Goal: Task Accomplishment & Management: Manage account settings

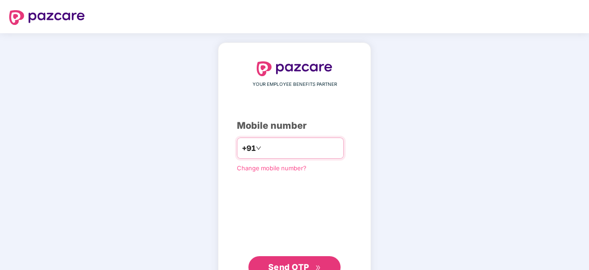
click at [263, 149] on input "number" at bounding box center [301, 148] width 76 height 15
type input "**********"
click at [294, 256] on button "Send OTP" at bounding box center [294, 266] width 92 height 22
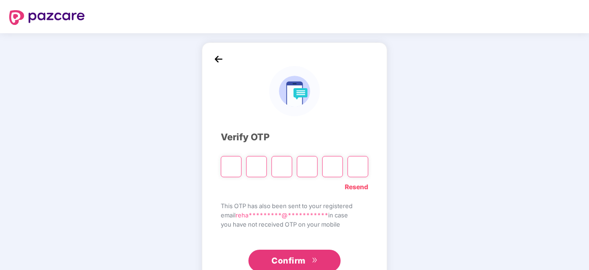
type input "*"
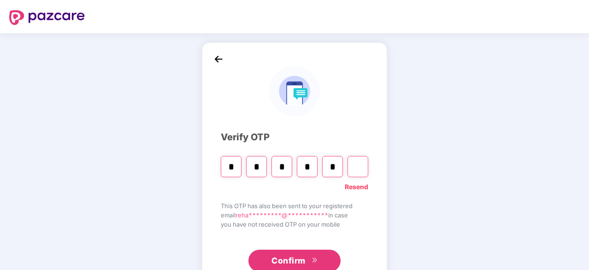
type input "*"
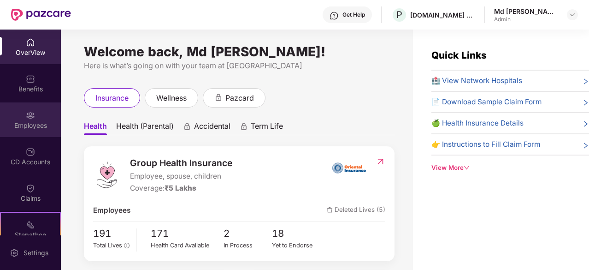
click at [33, 121] on div "Employees" at bounding box center [30, 125] width 61 height 9
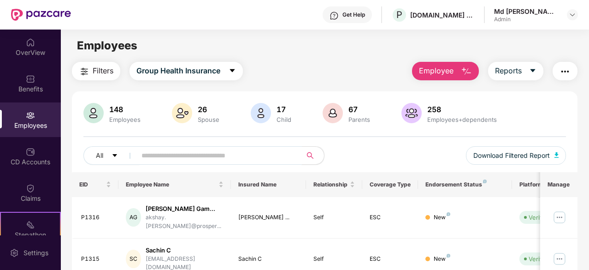
click at [165, 154] on input "text" at bounding box center [215, 155] width 148 height 14
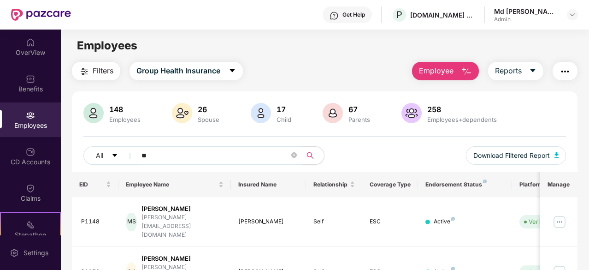
type input "*"
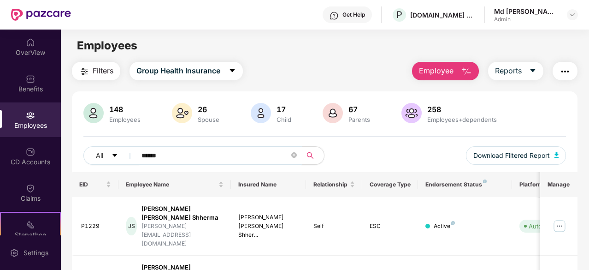
scroll to position [29, 0]
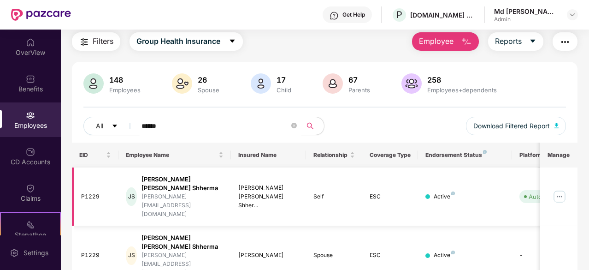
type input "******"
click at [564, 189] on img at bounding box center [559, 196] width 15 height 15
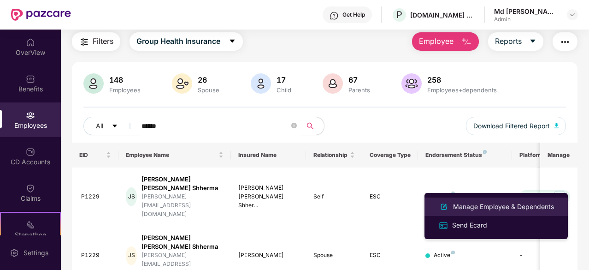
click at [492, 203] on div "Manage Employee & Dependents" at bounding box center [503, 206] width 105 height 10
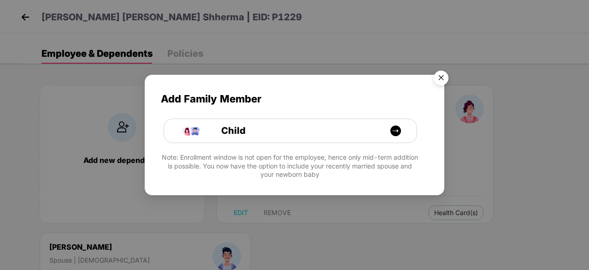
click at [446, 78] on img "Close" at bounding box center [441, 79] width 26 height 26
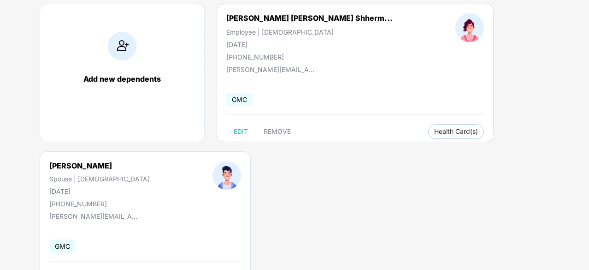
scroll to position [83, 0]
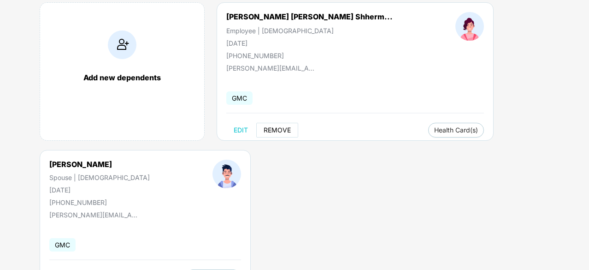
click at [276, 126] on span "REMOVE" at bounding box center [277, 129] width 27 height 7
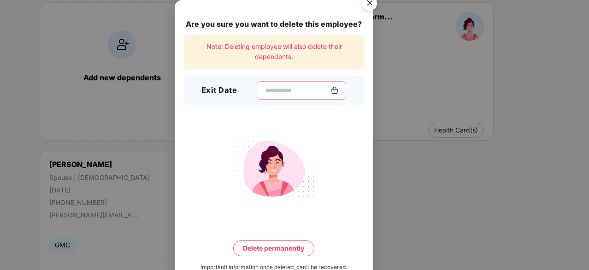
click at [265, 90] on input at bounding box center [298, 91] width 66 height 10
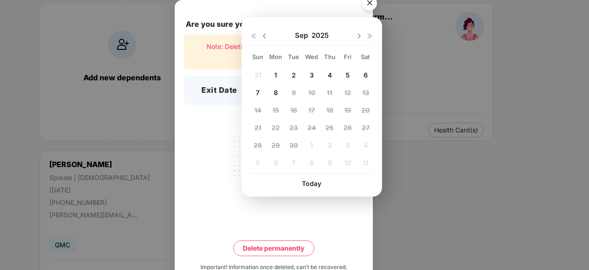
click at [366, 71] on span "6" at bounding box center [366, 75] width 4 height 8
type input "**********"
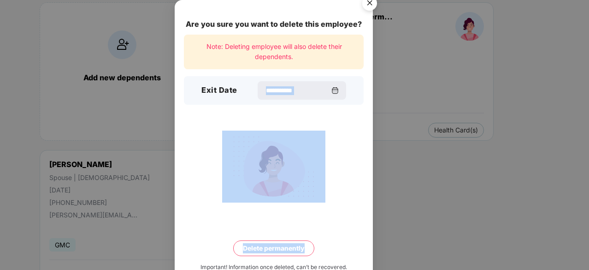
click at [366, 71] on div "**********" at bounding box center [274, 147] width 198 height 294
click at [342, 194] on div at bounding box center [274, 166] width 180 height 72
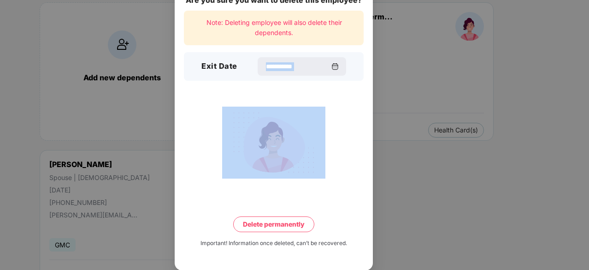
click at [281, 220] on button "Delete permanently" at bounding box center [273, 224] width 81 height 16
click at [281, 220] on button "Delete permanently" at bounding box center [274, 224] width 96 height 16
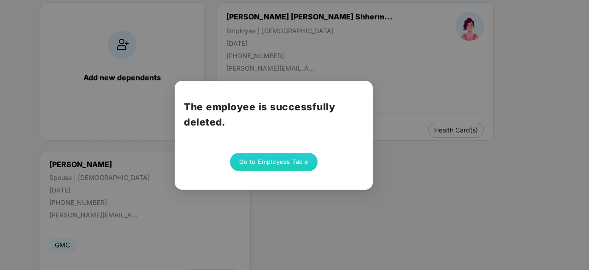
scroll to position [0, 0]
click at [313, 213] on div "The employee is successfully deleted. Go to Employees Table" at bounding box center [294, 135] width 589 height 270
click at [285, 157] on button "Go to Employees Table" at bounding box center [274, 162] width 88 height 18
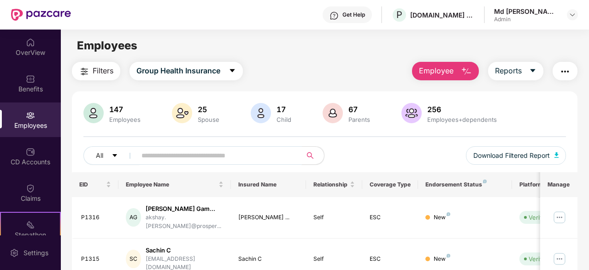
click at [166, 153] on input "text" at bounding box center [215, 155] width 148 height 14
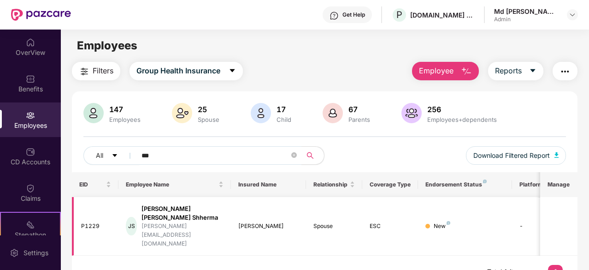
click at [107, 222] on div "P1229" at bounding box center [96, 226] width 30 height 9
click at [256, 222] on div "[PERSON_NAME]" at bounding box center [268, 226] width 60 height 9
click at [34, 118] on div "Employees" at bounding box center [30, 119] width 61 height 35
click at [171, 153] on input "***" at bounding box center [215, 155] width 148 height 14
type input "*"
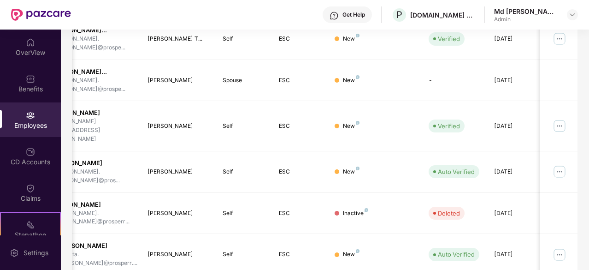
scroll to position [0, 92]
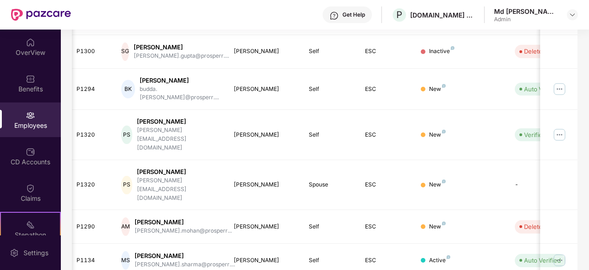
scroll to position [295, 0]
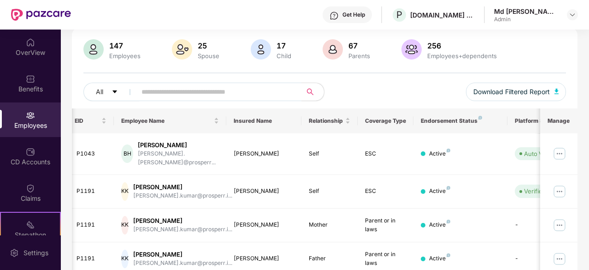
scroll to position [0, 0]
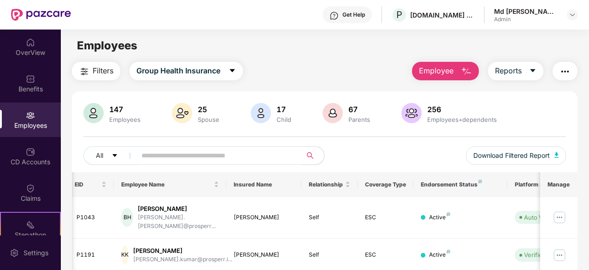
click at [164, 153] on input "text" at bounding box center [215, 155] width 148 height 14
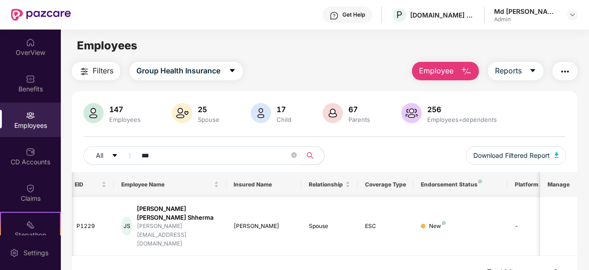
click at [272, 219] on td "[PERSON_NAME]" at bounding box center [263, 226] width 75 height 59
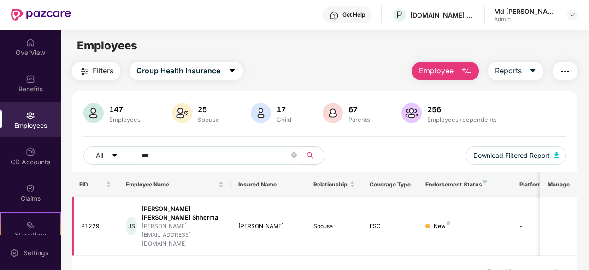
click at [106, 222] on div "P1229" at bounding box center [96, 226] width 30 height 9
drag, startPoint x: 106, startPoint y: 215, endPoint x: 197, endPoint y: 204, distance: 92.4
click at [197, 204] on tr "P1229 JS [PERSON_NAME] [PERSON_NAME] Shherma [EMAIL_ADDRESS][DOMAIN_NAME] [PERS…" at bounding box center [371, 226] width 599 height 59
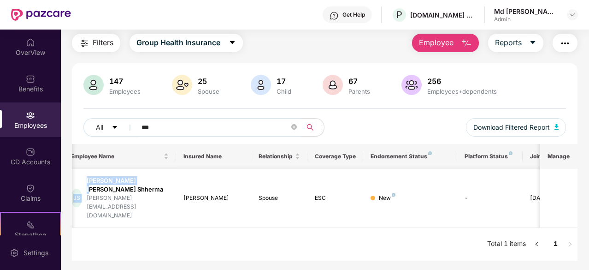
scroll to position [0, 92]
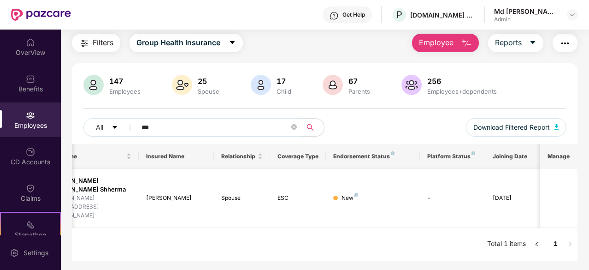
click at [502, 194] on div "[DATE]" at bounding box center [513, 198] width 41 height 9
click at [553, 189] on td at bounding box center [558, 198] width 37 height 59
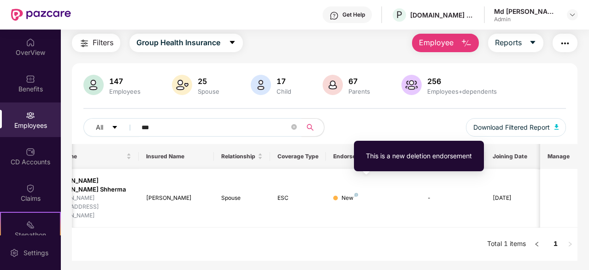
click at [356, 193] on img at bounding box center [356, 195] width 4 height 4
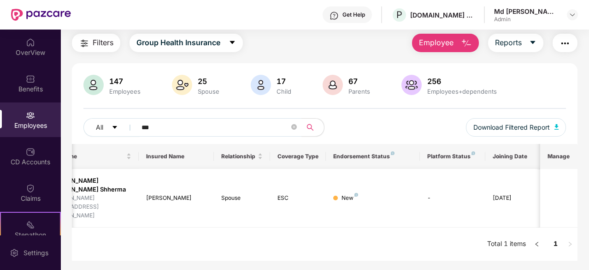
click at [343, 194] on div "New" at bounding box center [350, 198] width 17 height 9
click at [335, 195] on div at bounding box center [335, 197] width 5 height 5
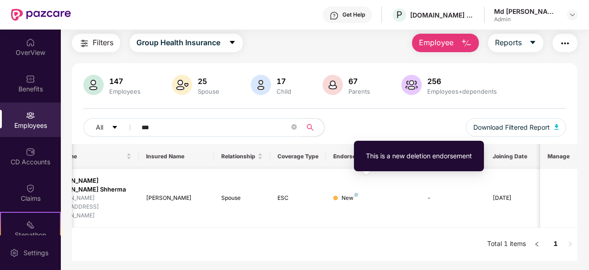
click at [355, 193] on img at bounding box center [356, 195] width 4 height 4
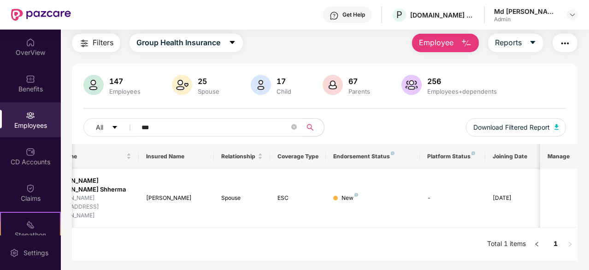
scroll to position [0, 0]
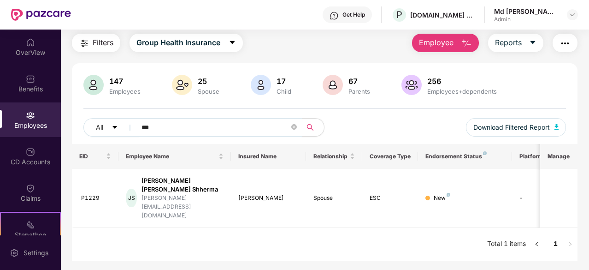
click at [206, 128] on input "***" at bounding box center [215, 127] width 148 height 14
type input "*"
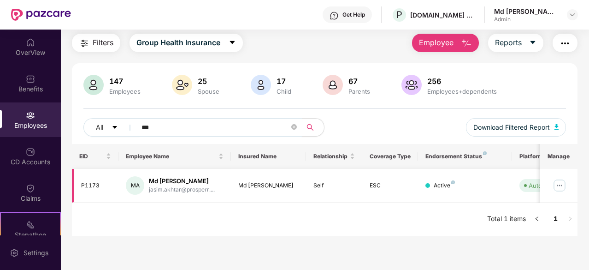
type input "***"
click at [560, 184] on img at bounding box center [559, 185] width 15 height 15
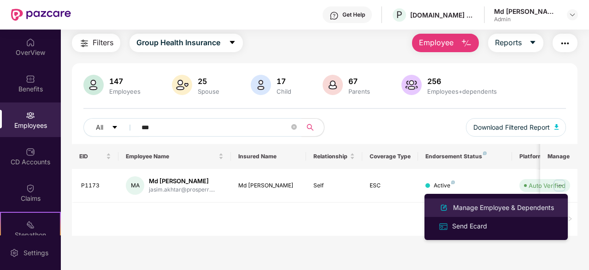
click at [524, 206] on div "Manage Employee & Dependents" at bounding box center [503, 207] width 105 height 10
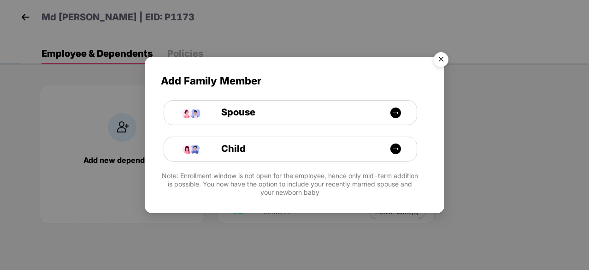
click at [443, 57] on img "Close" at bounding box center [441, 61] width 26 height 26
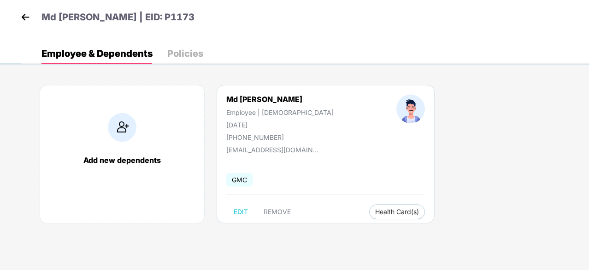
click at [25, 16] on img at bounding box center [25, 17] width 14 height 14
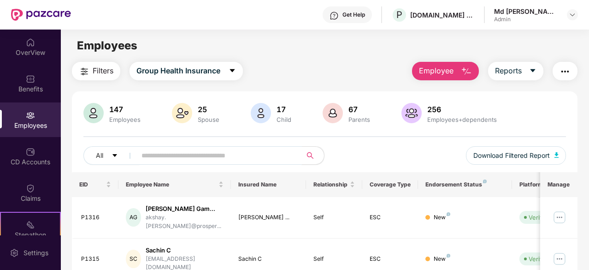
click at [158, 156] on input "text" at bounding box center [215, 155] width 148 height 14
type input "*"
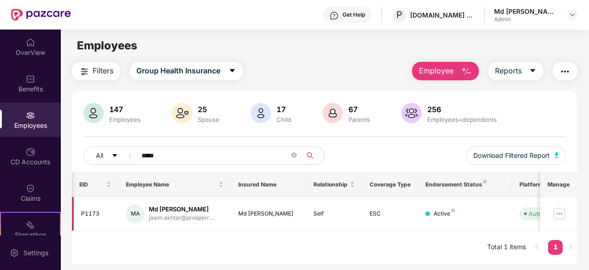
scroll to position [0, 92]
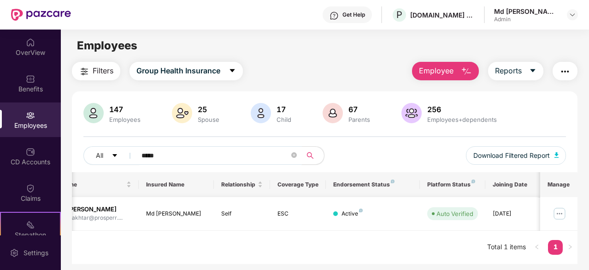
type input "*****"
click at [564, 212] on img at bounding box center [559, 213] width 15 height 15
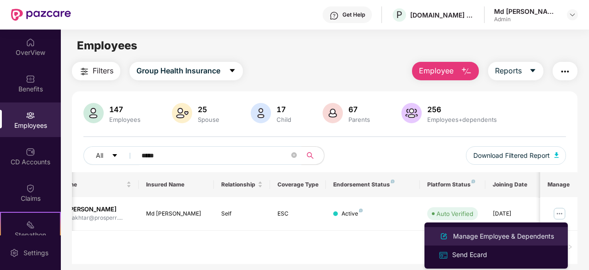
click at [493, 238] on div "Manage Employee & Dependents" at bounding box center [503, 236] width 105 height 10
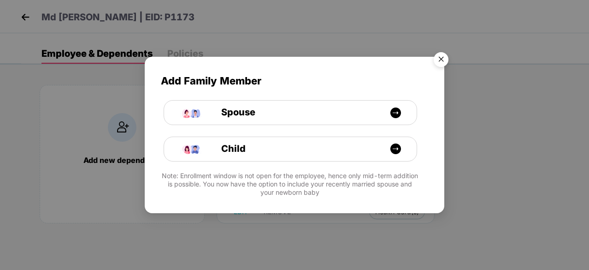
click at [439, 60] on img "Close" at bounding box center [441, 61] width 26 height 26
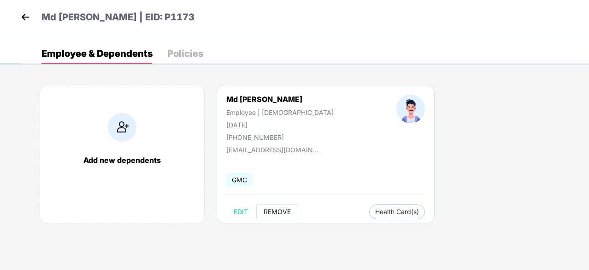
click at [272, 214] on span "REMOVE" at bounding box center [277, 211] width 27 height 7
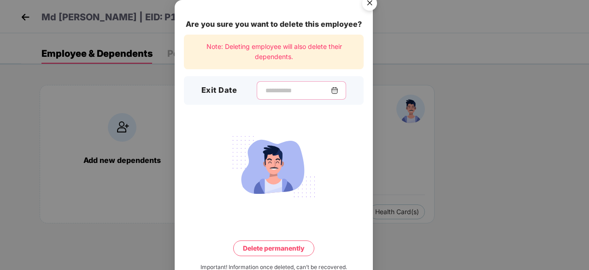
click at [271, 93] on input at bounding box center [298, 91] width 66 height 10
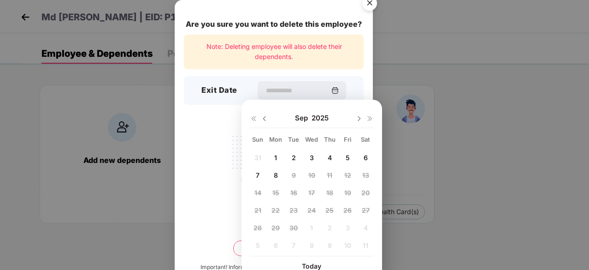
click at [370, 155] on div "6" at bounding box center [366, 157] width 14 height 14
type input "**********"
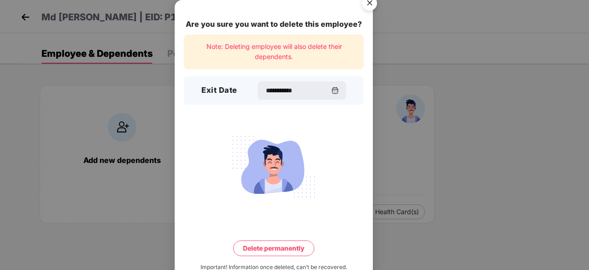
click at [275, 247] on button "Delete permanently" at bounding box center [273, 248] width 81 height 16
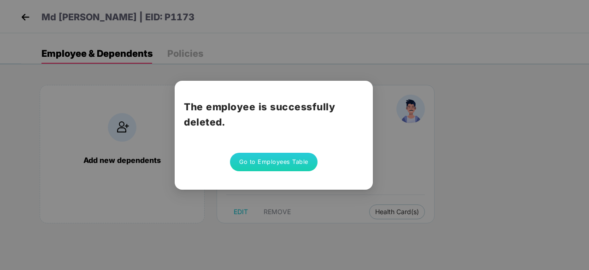
click at [270, 163] on button "Go to Employees Table" at bounding box center [274, 162] width 88 height 18
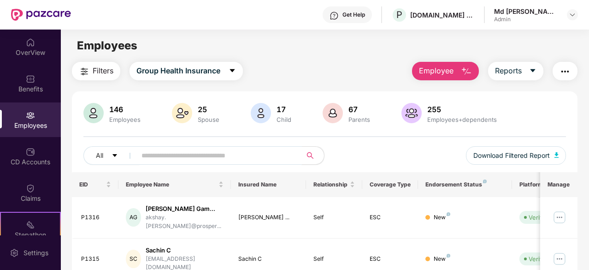
click at [161, 160] on input "text" at bounding box center [215, 155] width 148 height 14
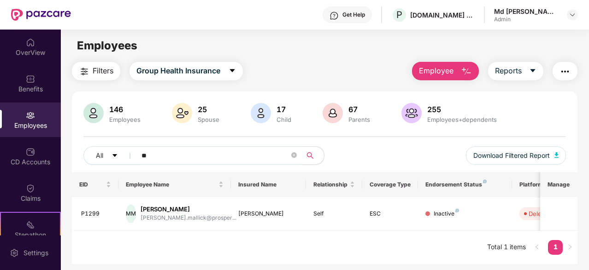
type input "*"
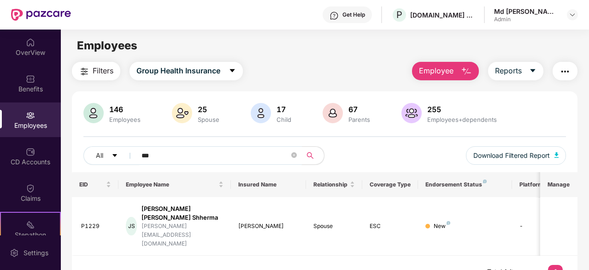
click at [168, 153] on input "***" at bounding box center [215, 155] width 148 height 14
type input "*"
type input "*****"
click at [131, 217] on div "JS" at bounding box center [131, 226] width 11 height 18
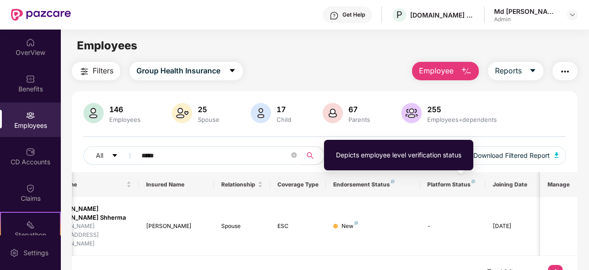
click at [471, 182] on img at bounding box center [473, 181] width 4 height 4
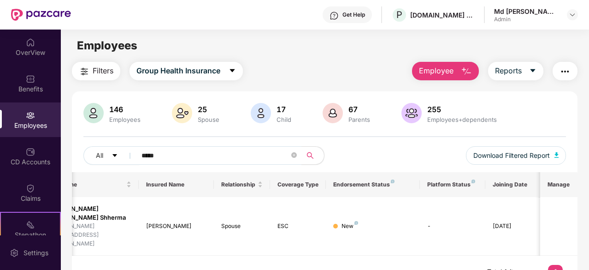
click at [564, 184] on th "Manage" at bounding box center [558, 184] width 37 height 25
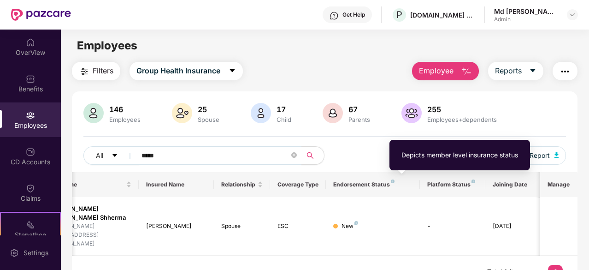
click at [393, 180] on img at bounding box center [393, 181] width 4 height 4
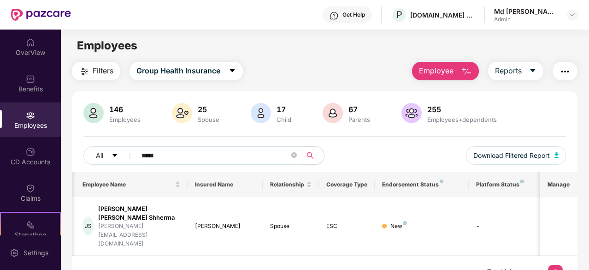
scroll to position [0, 0]
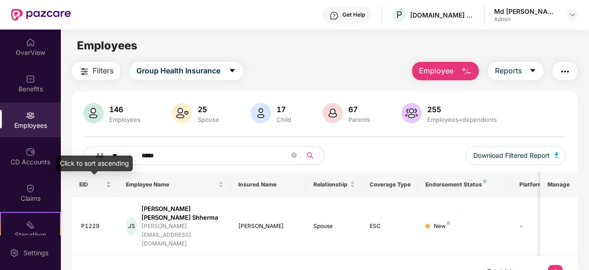
click at [109, 185] on div "EID" at bounding box center [95, 184] width 32 height 9
click at [109, 186] on div "EID" at bounding box center [95, 184] width 32 height 9
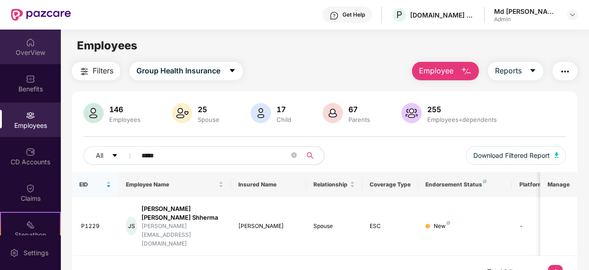
click at [20, 57] on div "OverView" at bounding box center [30, 46] width 61 height 35
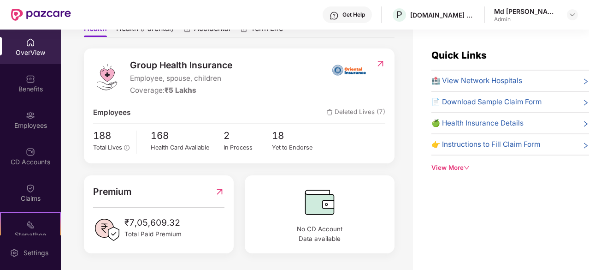
scroll to position [29, 0]
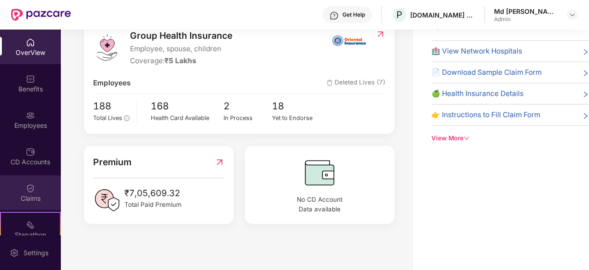
click at [31, 198] on div "Claims" at bounding box center [30, 198] width 61 height 9
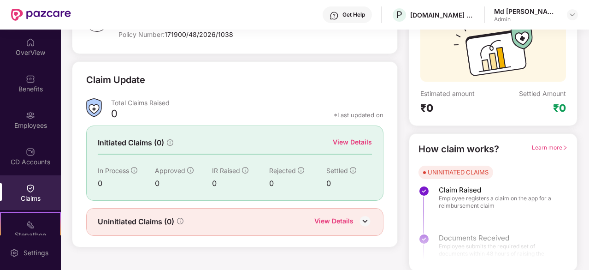
scroll to position [90, 0]
click at [33, 59] on div "OverView" at bounding box center [30, 46] width 61 height 35
